Goal: Task Accomplishment & Management: Complete application form

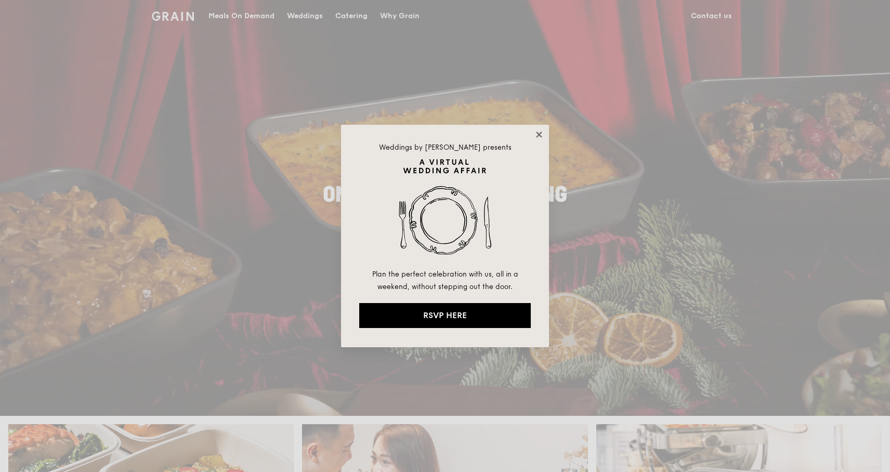
click at [536, 128] on div "Weddings by Grain presents Plan the perfect celebration with us, all in a weeke…" at bounding box center [445, 236] width 208 height 223
click at [540, 130] on icon at bounding box center [538, 134] width 9 height 9
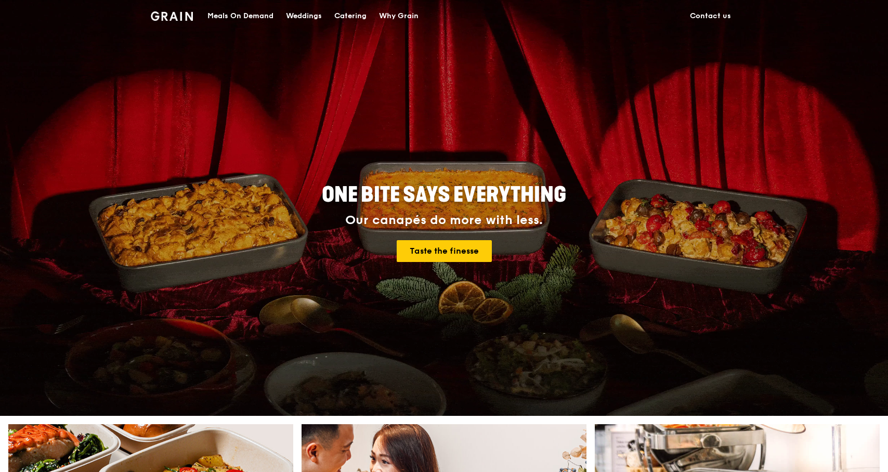
click at [705, 18] on link "Contact us" at bounding box center [711, 16] width 54 height 31
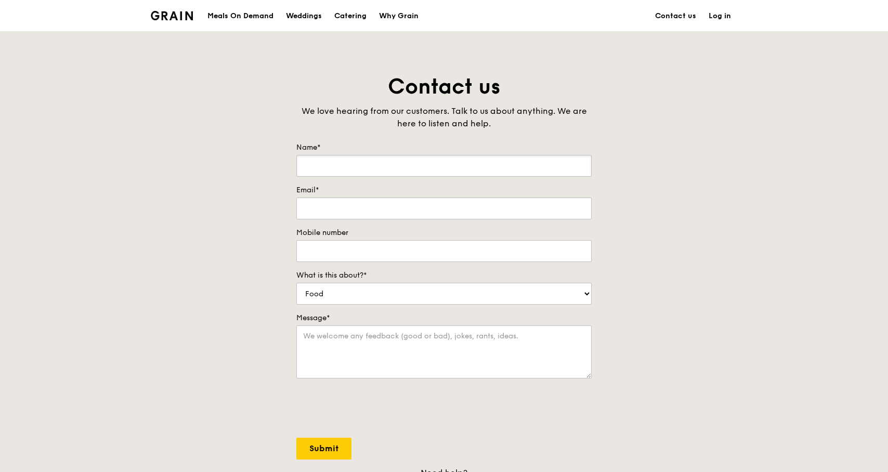
click at [511, 172] on input "Name*" at bounding box center [443, 166] width 295 height 22
type input "[PERSON_NAME]"
type input "[PERSON_NAME][EMAIL_ADDRESS][PERSON_NAME][DOMAIN_NAME]"
type input "82808545"
click at [507, 265] on form "Name* [PERSON_NAME] Email* [PERSON_NAME][EMAIL_ADDRESS][PERSON_NAME][DOMAIN_NAM…" at bounding box center [443, 300] width 295 height 317
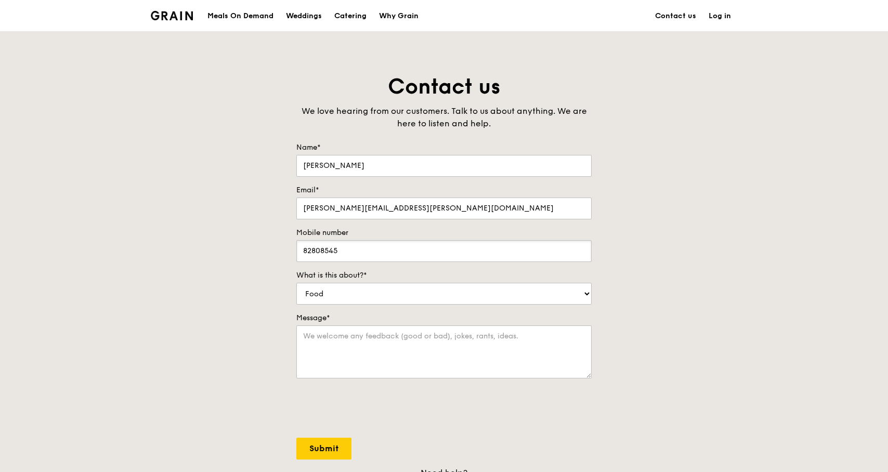
click at [506, 257] on input "82808545" at bounding box center [443, 251] width 295 height 22
select select "Catering"
click at [461, 349] on textarea "Message*" at bounding box center [443, 351] width 295 height 53
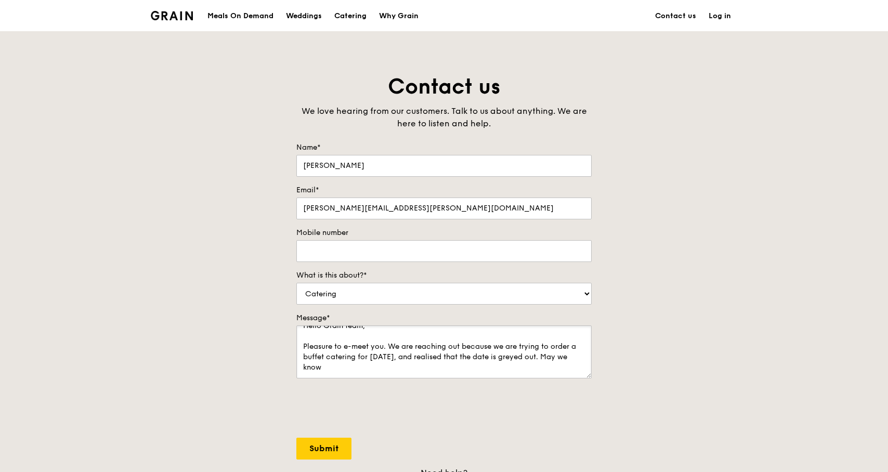
scroll to position [134, 0]
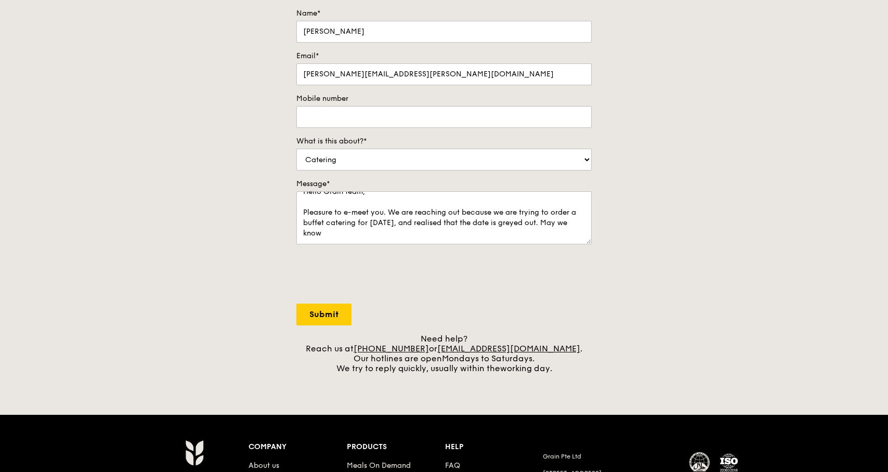
click at [645, 255] on div "Contact us We love hearing from our customers. Talk to us about anything. We ar…" at bounding box center [444, 156] width 888 height 435
click at [446, 240] on textarea "Hello Grain team, Pleasure to e-meet you. We are reaching out because we are tr…" at bounding box center [443, 217] width 295 height 53
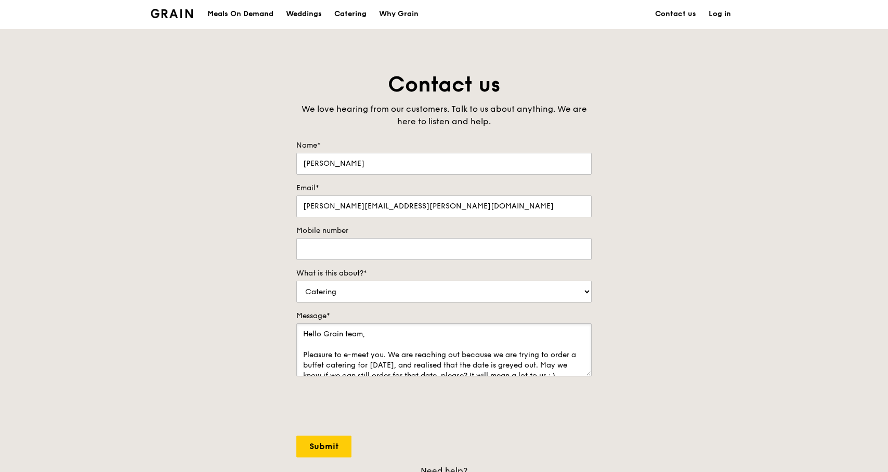
scroll to position [197, 0]
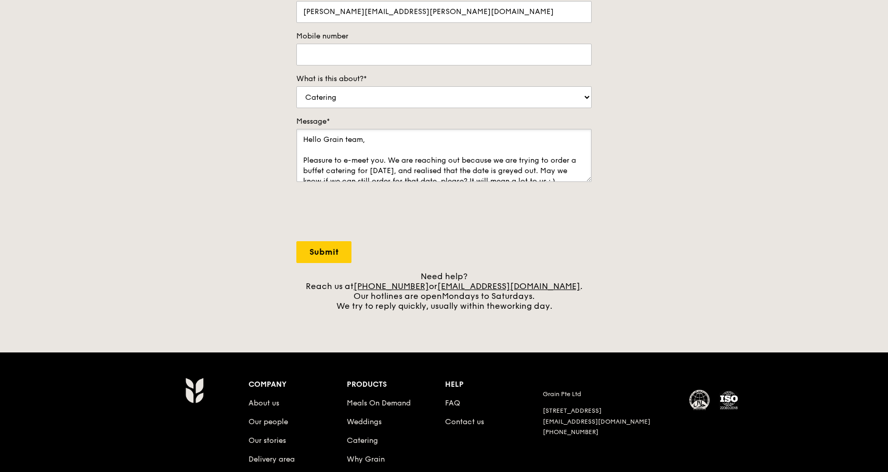
type textarea "Hello Grain team, Pleasure to e-meet you. We are reaching out because we are tr…"
click at [314, 254] on input "Submit" at bounding box center [323, 252] width 55 height 22
select select "Food"
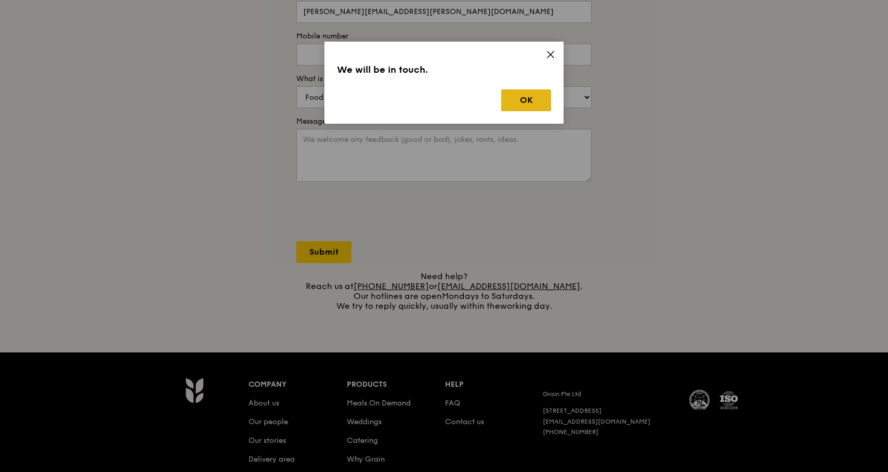
click at [536, 105] on button "OK" at bounding box center [526, 100] width 50 height 22
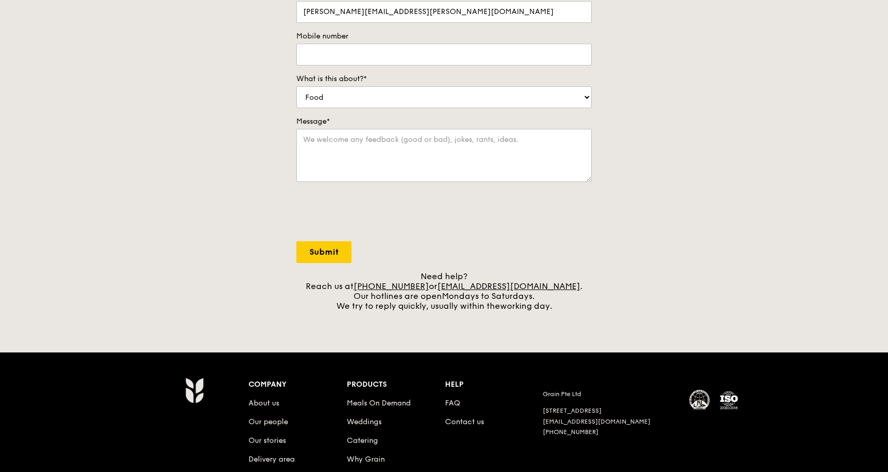
scroll to position [0, 0]
